Goal: Task Accomplishment & Management: Manage account settings

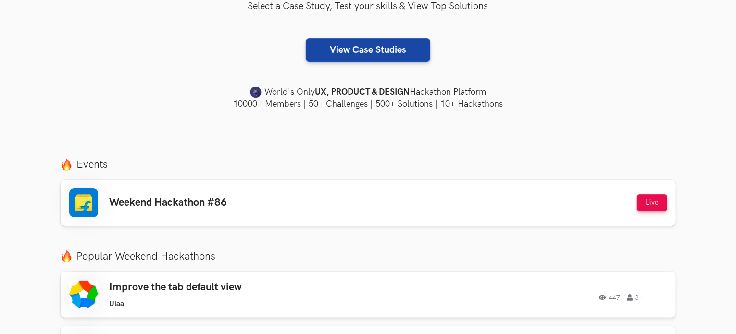
scroll to position [240, 0]
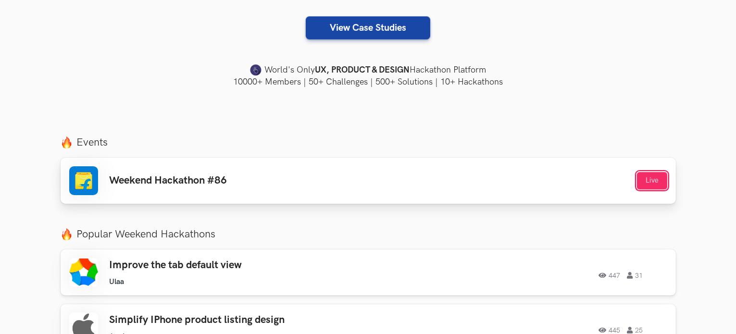
click at [648, 176] on button "Live" at bounding box center [652, 180] width 30 height 17
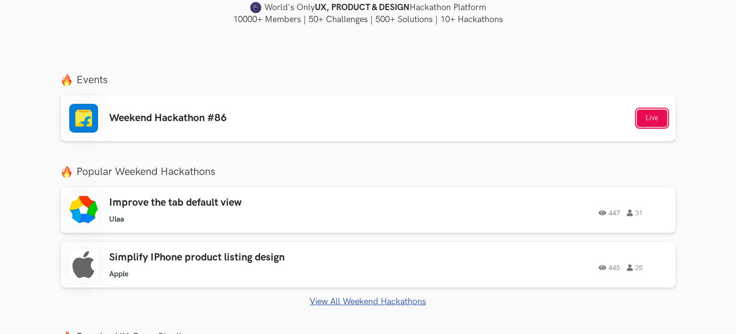
scroll to position [384, 0]
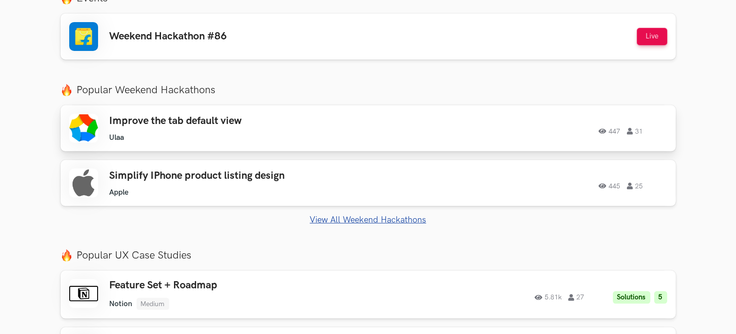
click at [234, 130] on div "Improve the tab default view Ulaa Ulaa 447 31" at bounding box center [246, 128] width 273 height 27
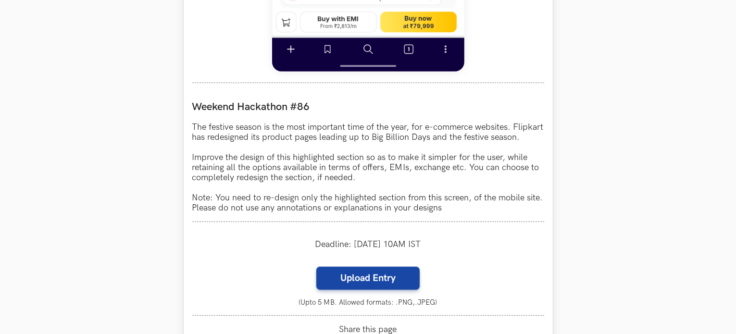
scroll to position [913, 0]
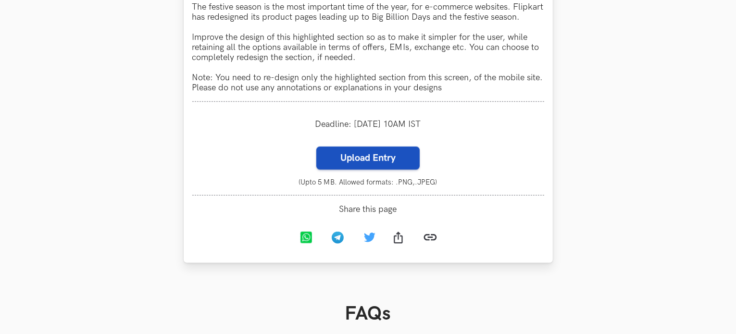
click at [401, 170] on label "Upload Entry" at bounding box center [367, 158] width 103 height 23
click at [316, 147] on input "Upload Entry" at bounding box center [316, 146] width 0 height 0
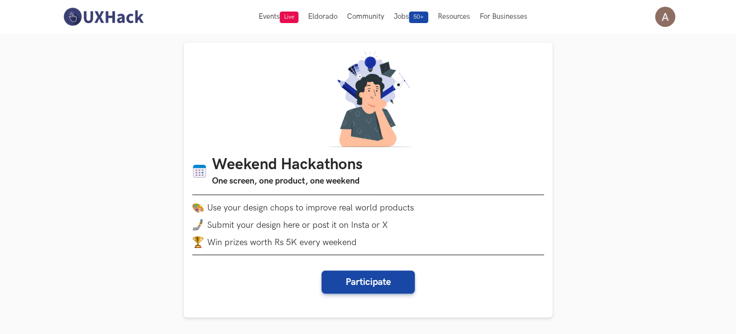
scroll to position [0, 0]
click at [658, 53] on link "My Profile" at bounding box center [665, 60] width 96 height 22
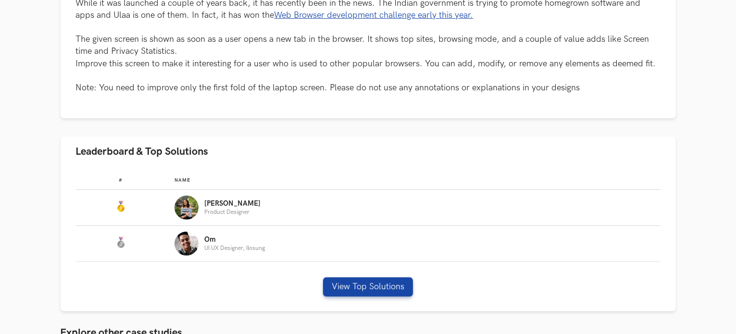
scroll to position [288, 0]
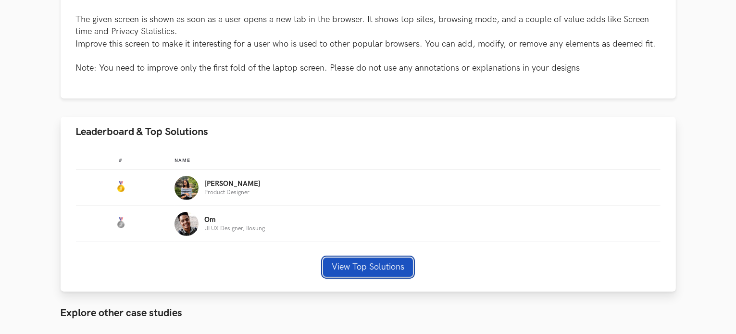
click at [357, 270] on button "View Top Solutions" at bounding box center [368, 267] width 90 height 19
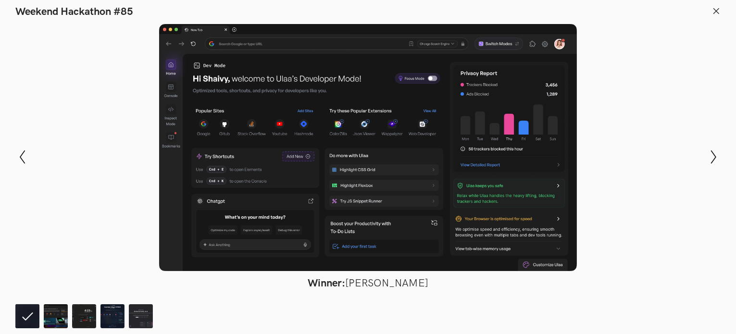
click at [712, 9] on icon at bounding box center [716, 11] width 9 height 9
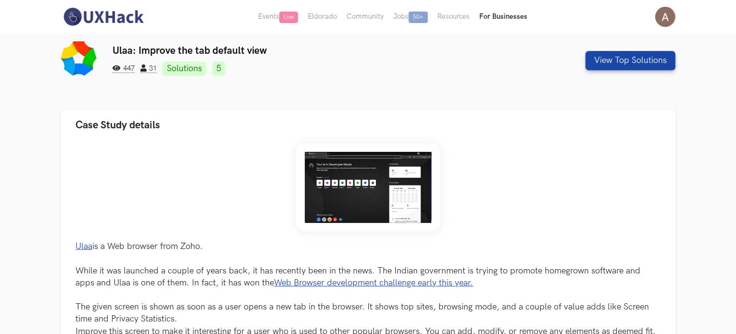
scroll to position [0, 0]
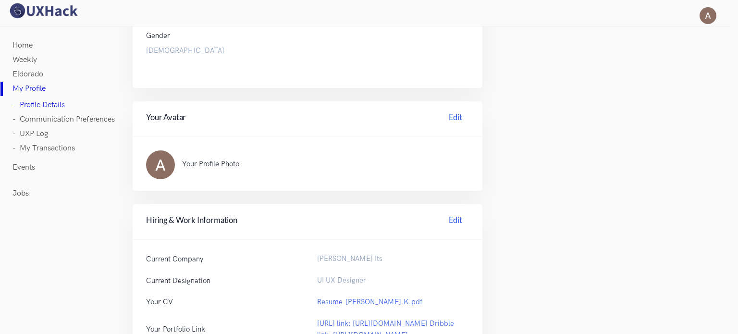
scroll to position [192, 0]
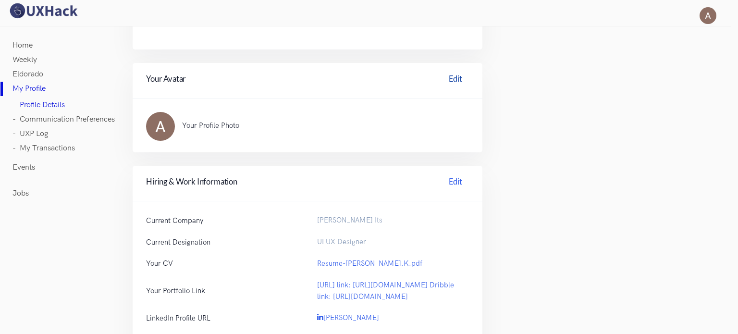
click at [450, 82] on link "Edit" at bounding box center [455, 80] width 27 height 15
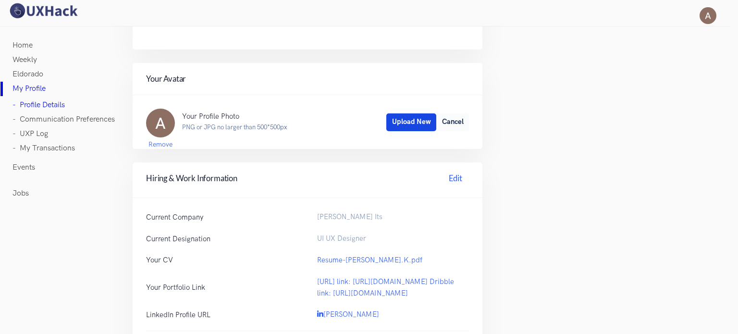
click at [400, 124] on button "Upload New" at bounding box center [411, 121] width 50 height 17
click at [391, 118] on span "Save Changes" at bounding box center [413, 122] width 44 height 8
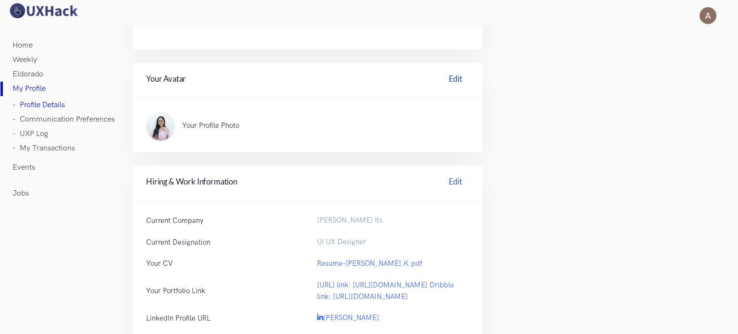
click at [455, 74] on link "Edit" at bounding box center [455, 80] width 27 height 15
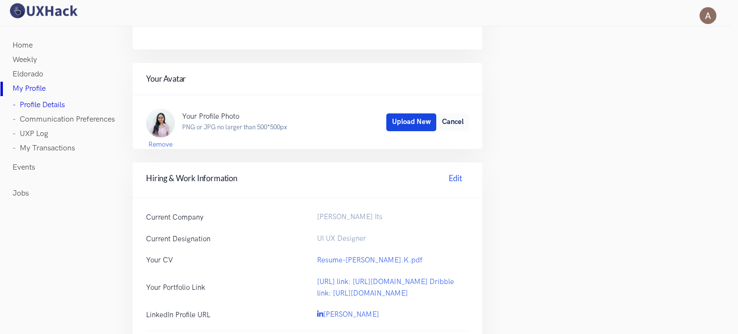
click at [400, 124] on button "Upload New" at bounding box center [411, 121] width 50 height 17
click at [400, 116] on button "Save Changes" at bounding box center [412, 121] width 55 height 17
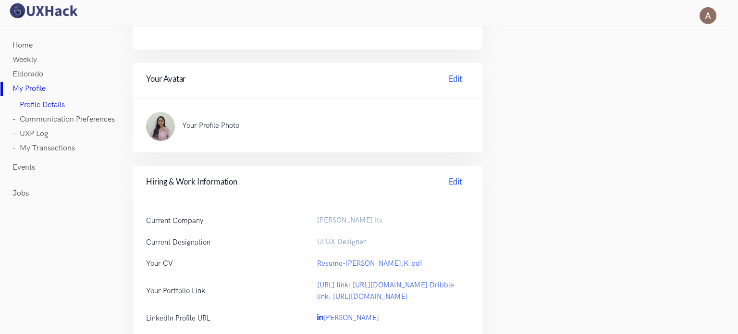
click at [405, 121] on p "Your Profile Photo" at bounding box center [316, 126] width 268 height 10
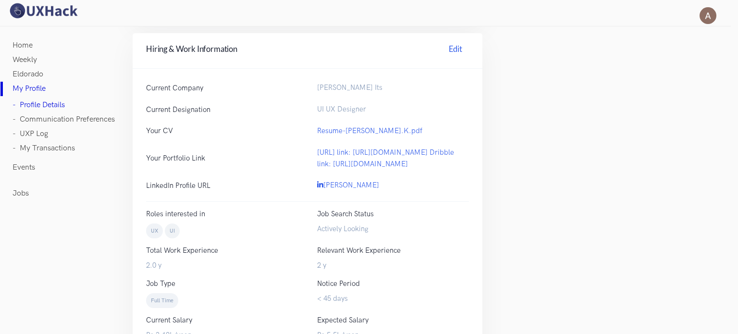
scroll to position [320, 0]
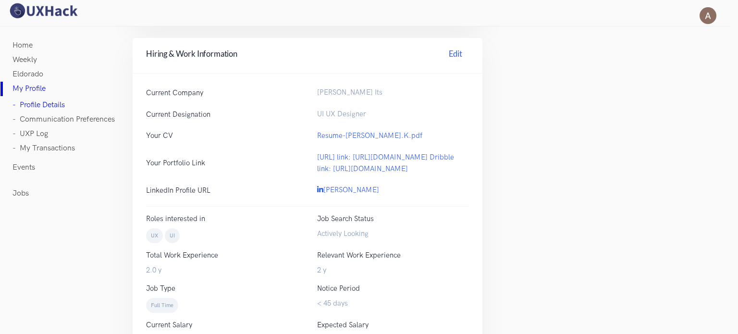
click at [361, 85] on div "Current Company Felix Its Current Designation UI UX Designer Your CV Resume-Aka…" at bounding box center [308, 220] width 350 height 292
click at [345, 87] on div "Felix Its" at bounding box center [392, 93] width 171 height 12
click at [336, 90] on span "Felix Its" at bounding box center [349, 92] width 65 height 8
click at [446, 55] on link "Edit" at bounding box center [455, 55] width 27 height 15
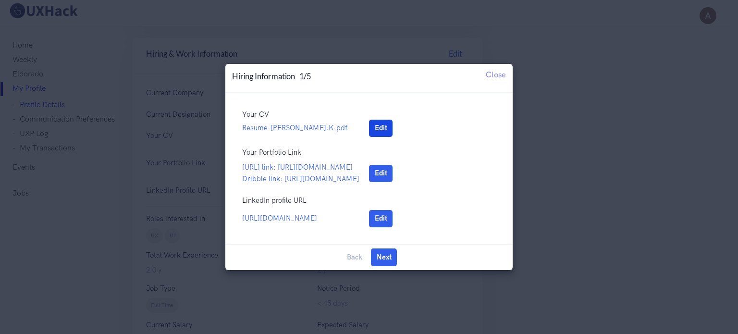
click at [378, 120] on button "Edit" at bounding box center [381, 128] width 24 height 17
click at [378, 120] on button "Upload New" at bounding box center [394, 128] width 50 height 17
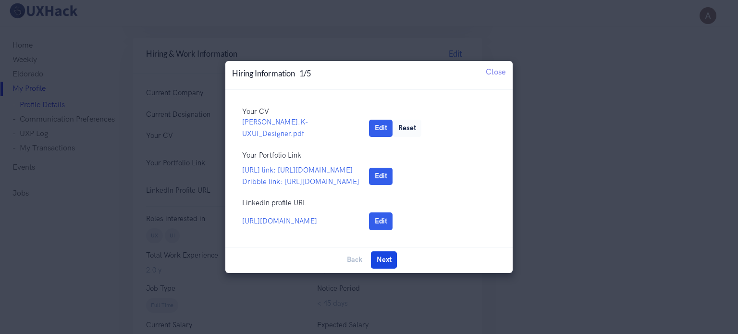
click at [389, 269] on button "Next" at bounding box center [384, 259] width 26 height 17
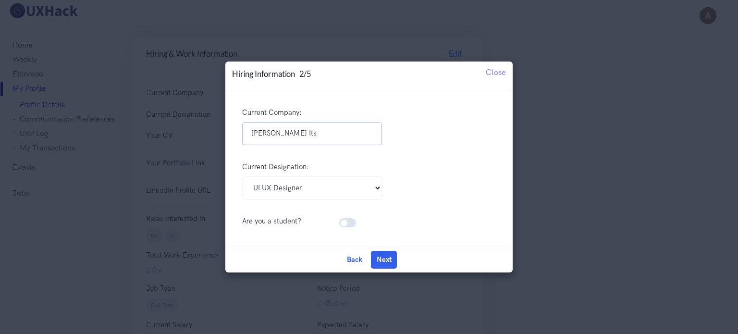
click at [304, 134] on input "Felix Its" at bounding box center [312, 134] width 140 height 24
type input "F"
type input "Shades of Web"
click at [391, 265] on button "Next" at bounding box center [384, 259] width 26 height 17
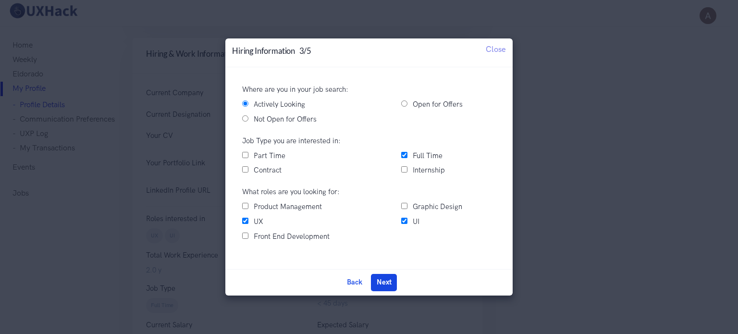
click at [386, 278] on button "Next" at bounding box center [384, 282] width 26 height 17
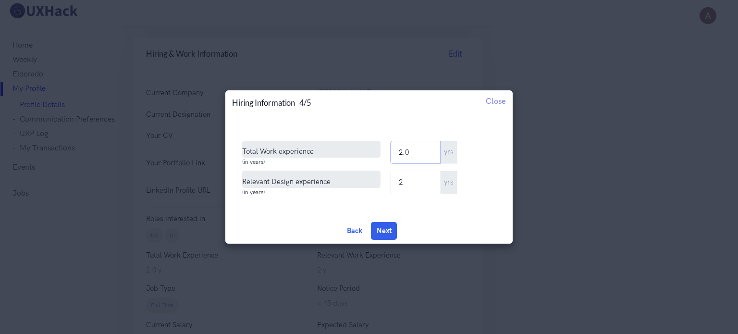
drag, startPoint x: 410, startPoint y: 157, endPoint x: 388, endPoint y: 157, distance: 22.1
click at [388, 157] on div "Total Work experience (in years) 2.0 yrs" at bounding box center [369, 156] width 273 height 30
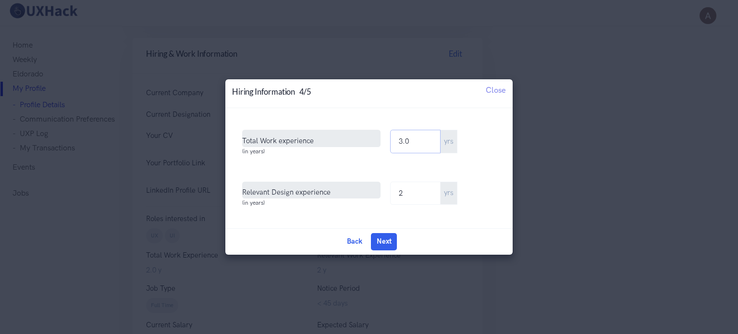
type input "3.0"
click at [409, 193] on input "2" at bounding box center [415, 194] width 50 height 24
type input "3.0"
click at [384, 238] on button "Next" at bounding box center [384, 241] width 26 height 17
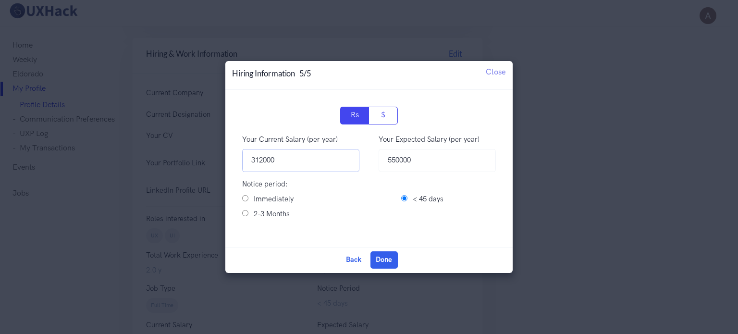
drag, startPoint x: 287, startPoint y: 168, endPoint x: 247, endPoint y: 167, distance: 39.9
click at [247, 167] on input "312000" at bounding box center [300, 161] width 117 height 24
type input "50000"
drag, startPoint x: 272, startPoint y: 160, endPoint x: 235, endPoint y: 156, distance: 37.7
click at [235, 156] on div "Your Current Salary (per year) 50000" at bounding box center [301, 156] width 136 height 45
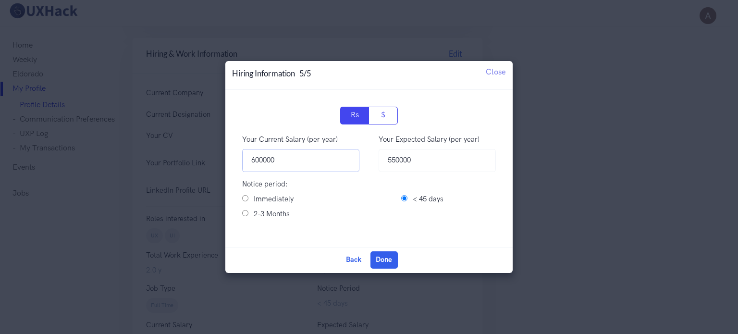
type input "600000"
drag, startPoint x: 412, startPoint y: 163, endPoint x: 383, endPoint y: 158, distance: 29.3
click at [383, 158] on input "550000" at bounding box center [437, 161] width 117 height 24
type input "1200000"
click at [244, 214] on input "2-3 Months" at bounding box center [245, 213] width 6 height 6
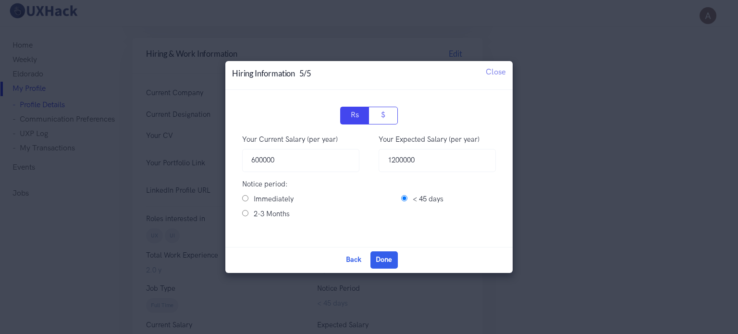
radio input "true"
drag, startPoint x: 398, startPoint y: 165, endPoint x: 393, endPoint y: 163, distance: 6.1
click at [393, 163] on input "1200000" at bounding box center [437, 161] width 117 height 24
drag, startPoint x: 415, startPoint y: 163, endPoint x: 404, endPoint y: 160, distance: 11.7
click at [404, 160] on input "1200000" at bounding box center [437, 161] width 117 height 24
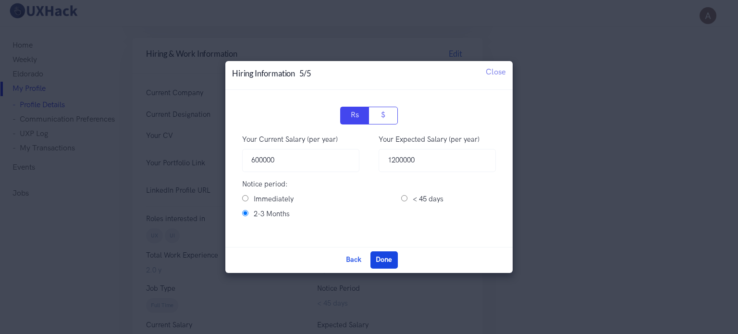
click at [386, 259] on button "Done" at bounding box center [383, 259] width 27 height 17
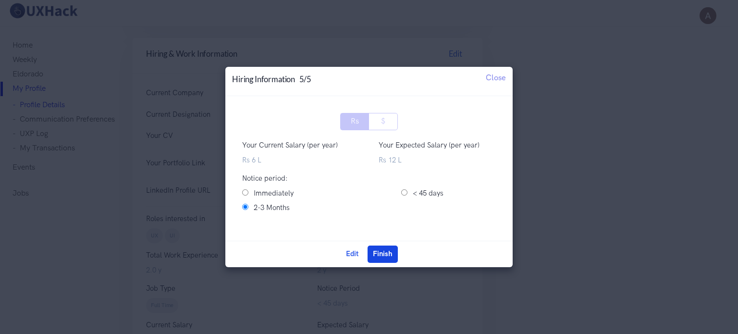
click at [392, 249] on button "Finish" at bounding box center [383, 254] width 30 height 17
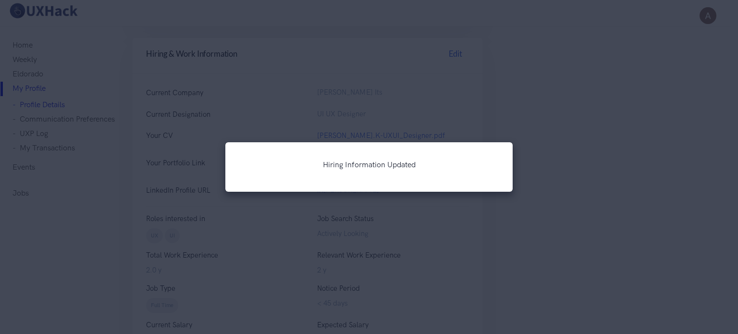
click at [573, 51] on div "Hiring Information Updated Updating" at bounding box center [369, 167] width 738 height 334
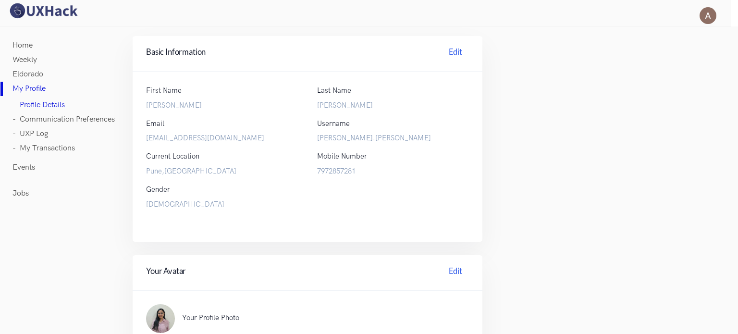
click at [78, 121] on link "- Communication Preferences" at bounding box center [63, 119] width 102 height 14
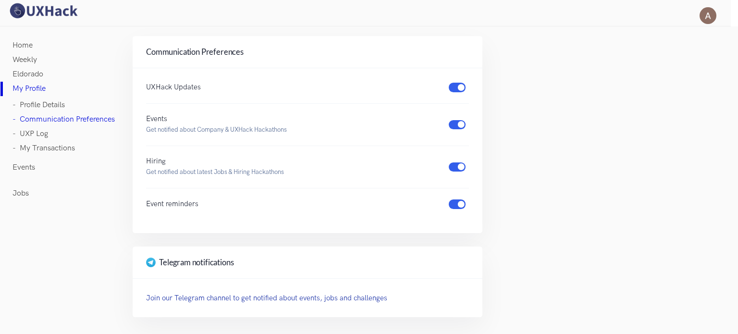
click at [33, 134] on link "- UXP Log" at bounding box center [30, 134] width 36 height 14
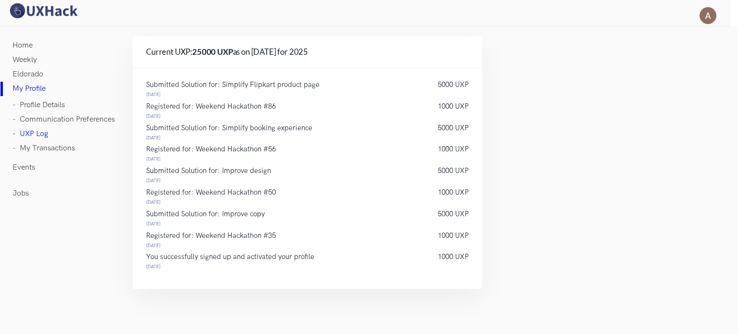
click at [46, 144] on link "- My Transactions" at bounding box center [43, 148] width 62 height 14
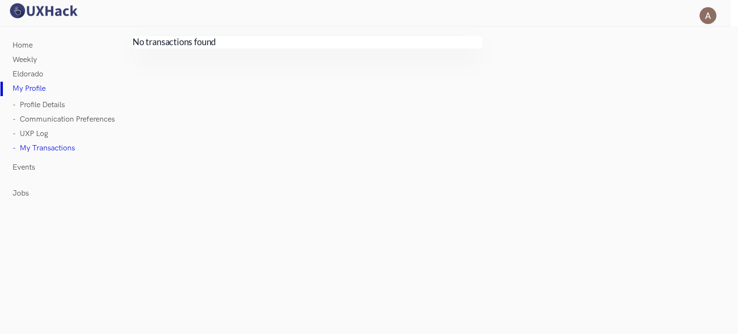
click at [49, 137] on li "- UXP Log" at bounding box center [63, 134] width 102 height 14
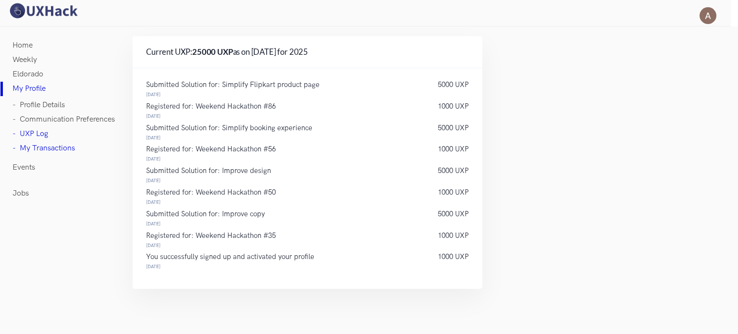
click at [50, 109] on link "- Profile Details" at bounding box center [38, 105] width 52 height 14
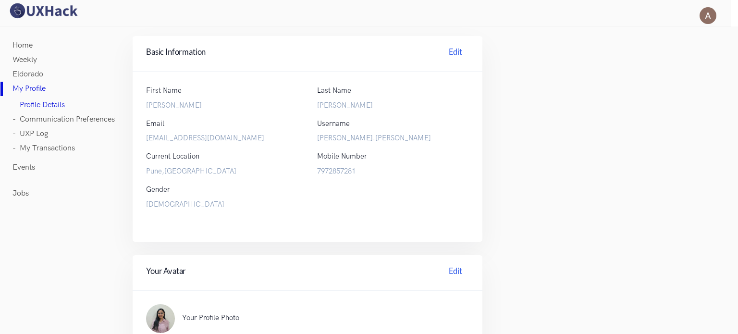
click at [25, 166] on link "Events" at bounding box center [23, 167] width 23 height 14
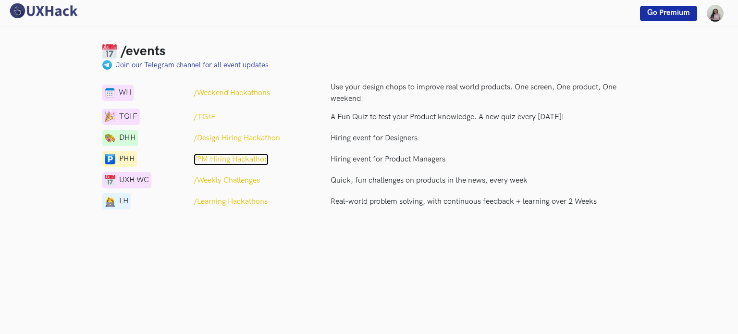
click at [245, 155] on p "/PM Hiring Hackathon" at bounding box center [231, 160] width 75 height 12
click at [242, 201] on p "/Learning Hackathons" at bounding box center [231, 202] width 74 height 12
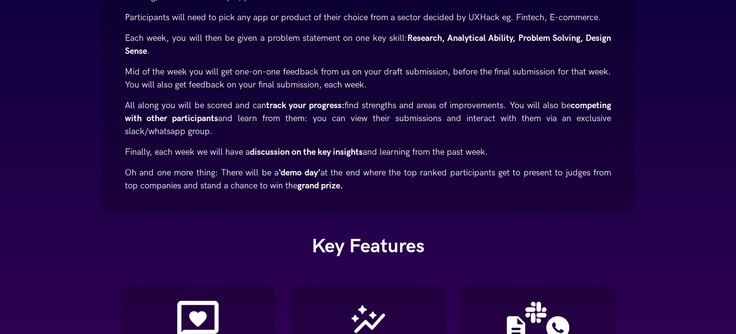
scroll to position [432, 0]
